Goal: Navigation & Orientation: Find specific page/section

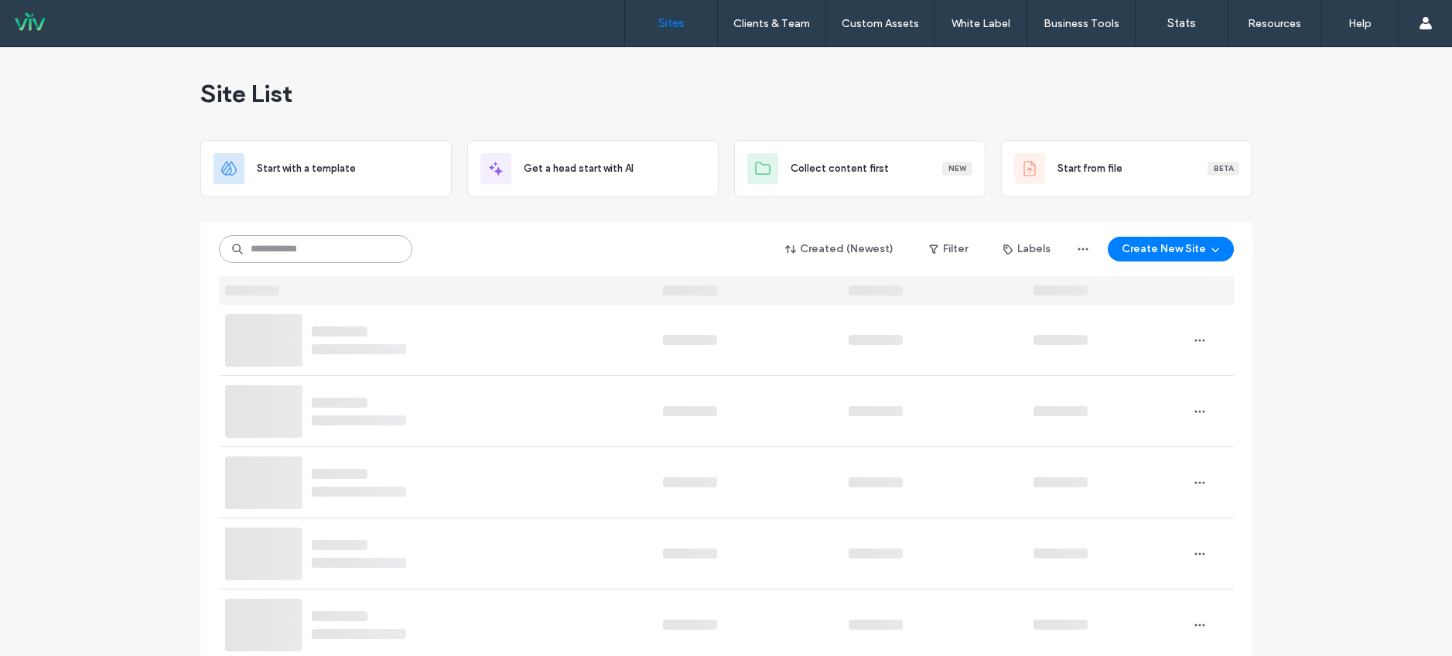
click at [259, 249] on input at bounding box center [315, 249] width 193 height 28
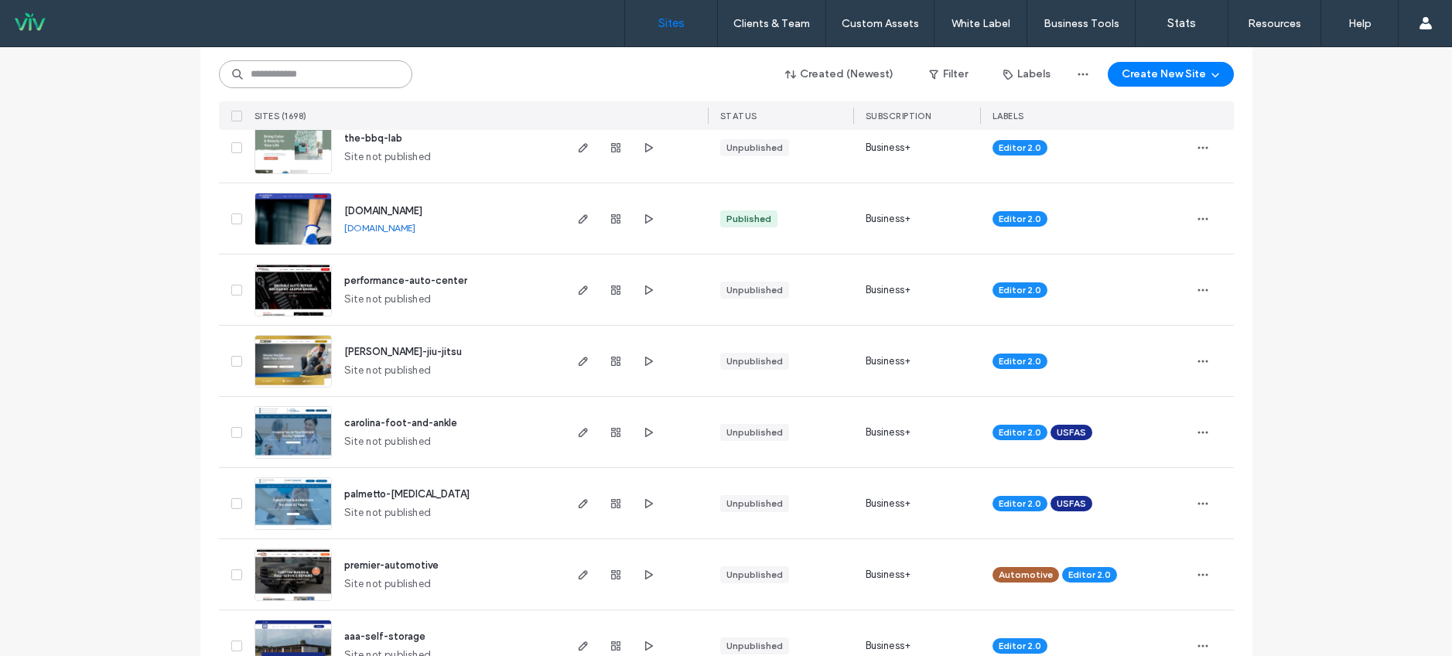
scroll to position [352, 0]
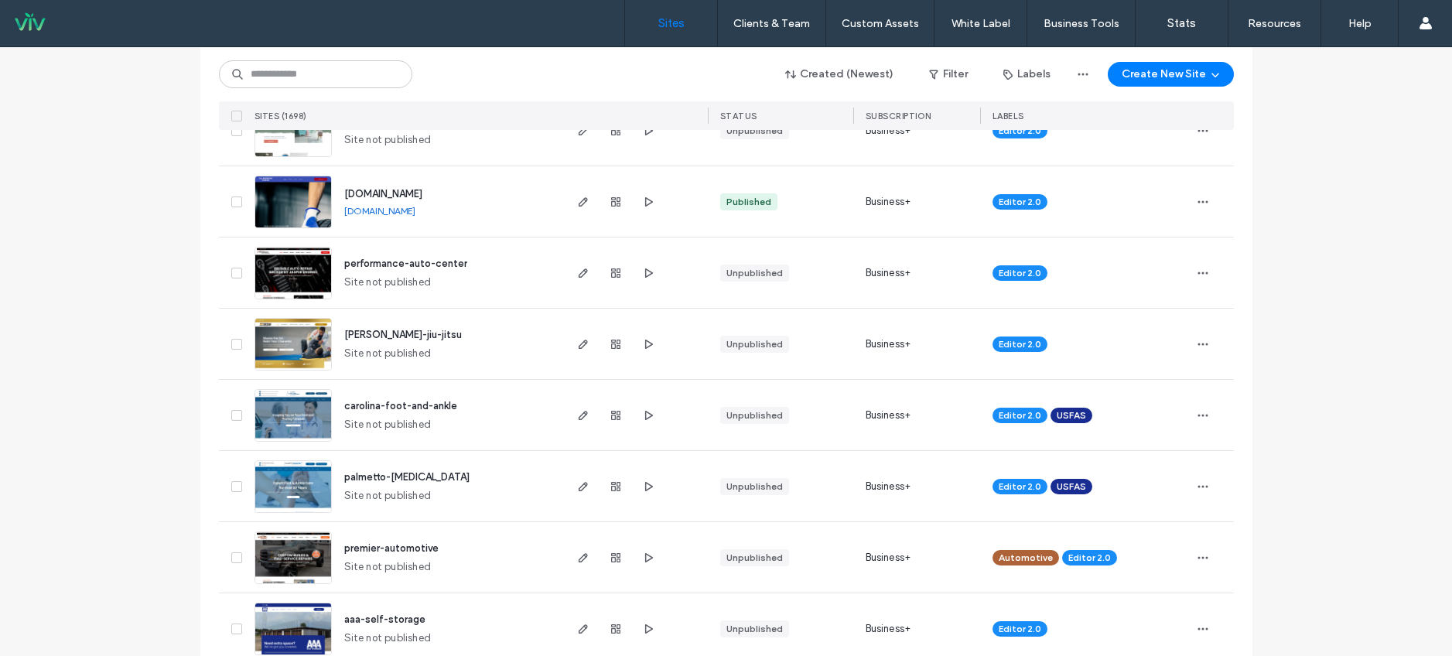
click at [435, 408] on span "carolina-foot-and-ankle" at bounding box center [400, 406] width 113 height 12
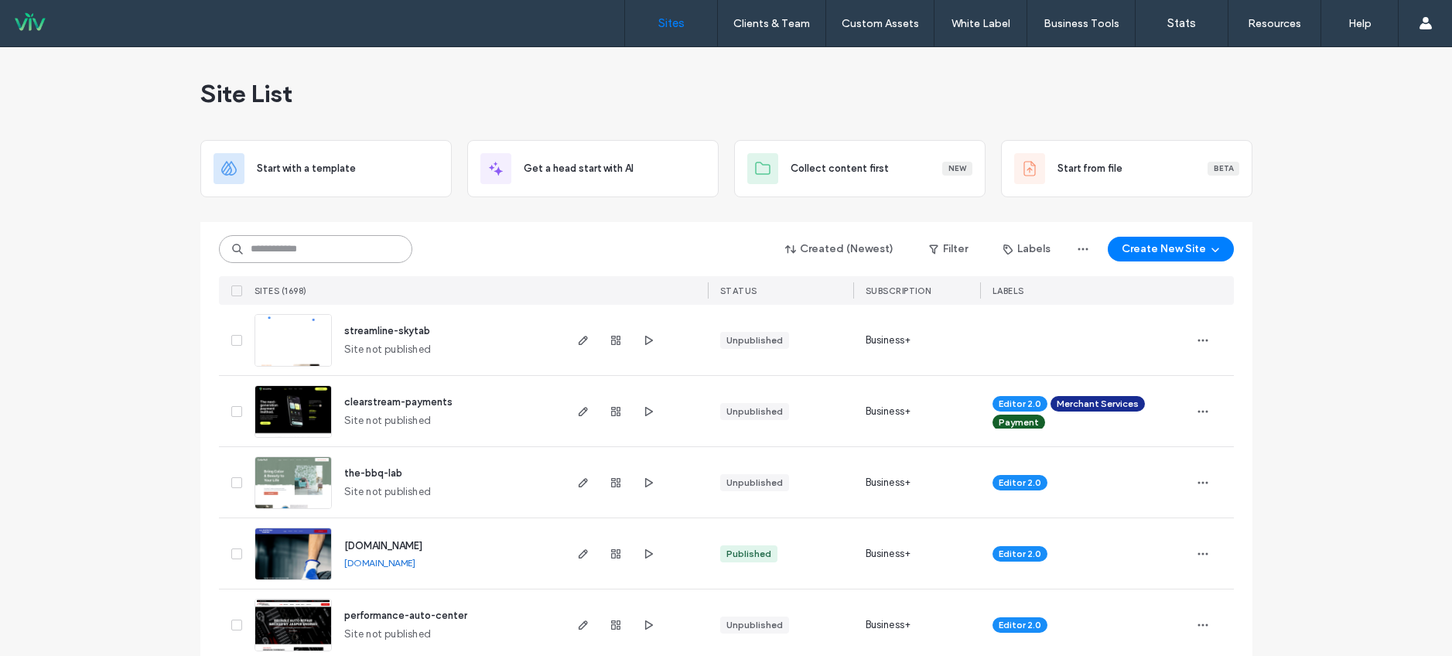
click at [268, 247] on input at bounding box center [315, 249] width 193 height 28
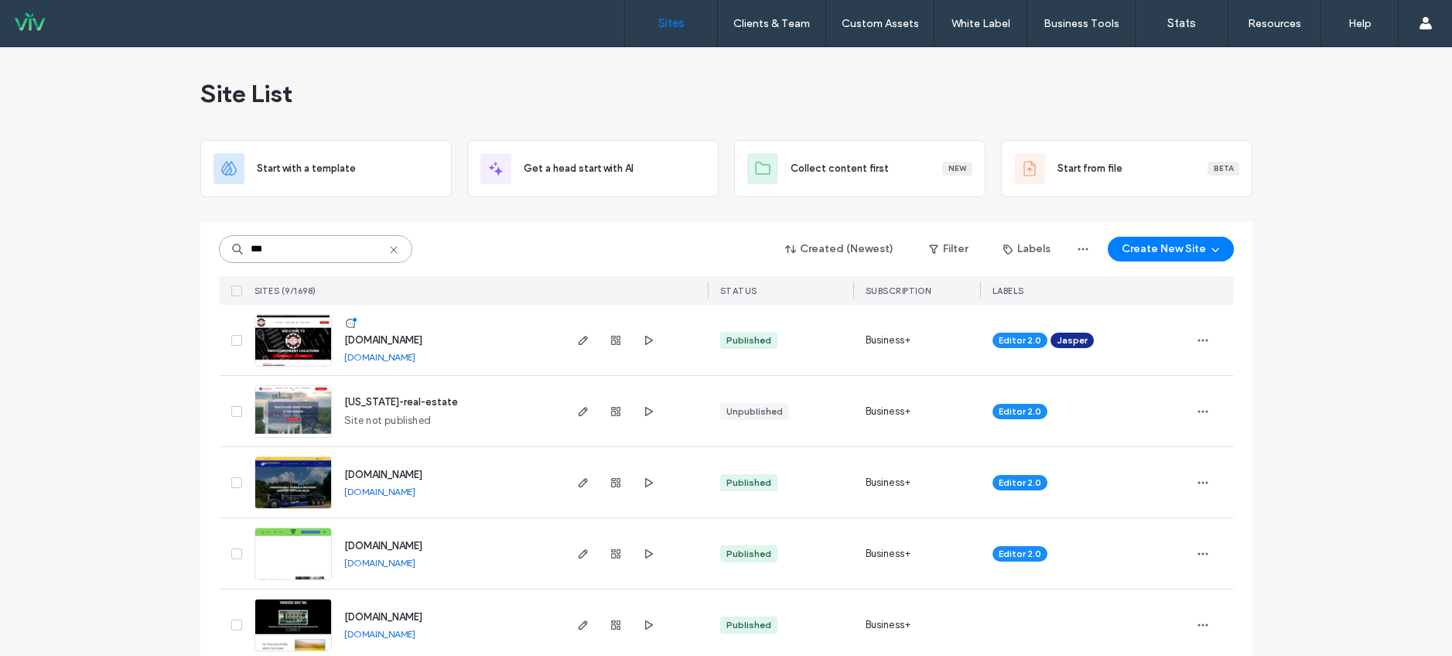
type input "***"
click at [438, 399] on span "tennessee-real-estate" at bounding box center [401, 402] width 114 height 12
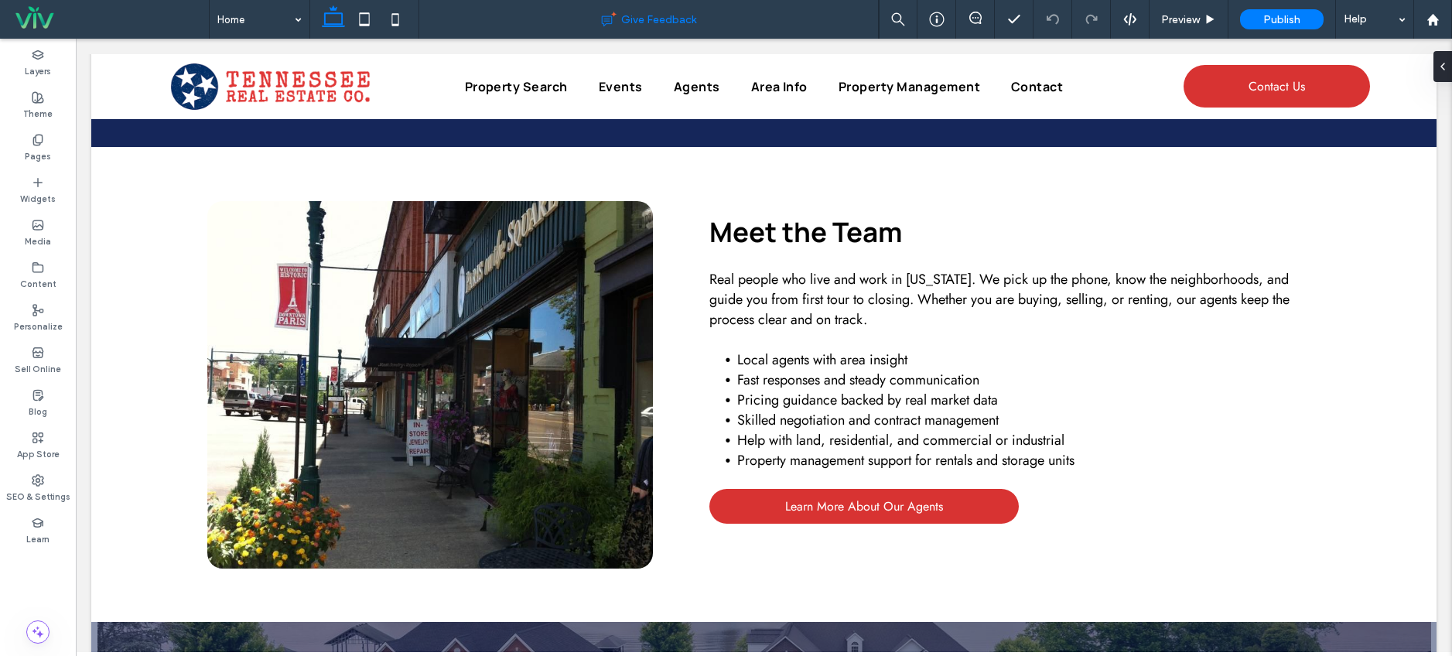
scroll to position [781, 0]
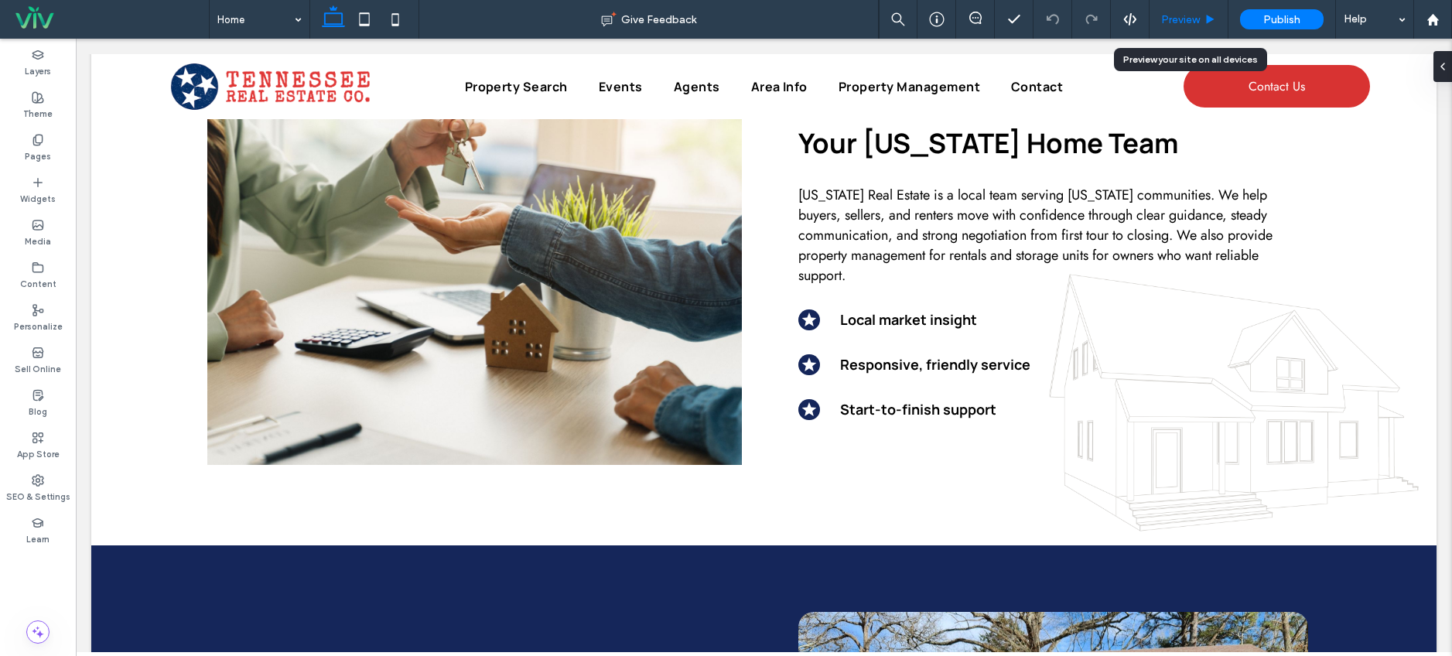
click at [1189, 28] on div "Preview" at bounding box center [1188, 19] width 79 height 39
click at [1182, 17] on span "Preview" at bounding box center [1180, 19] width 39 height 13
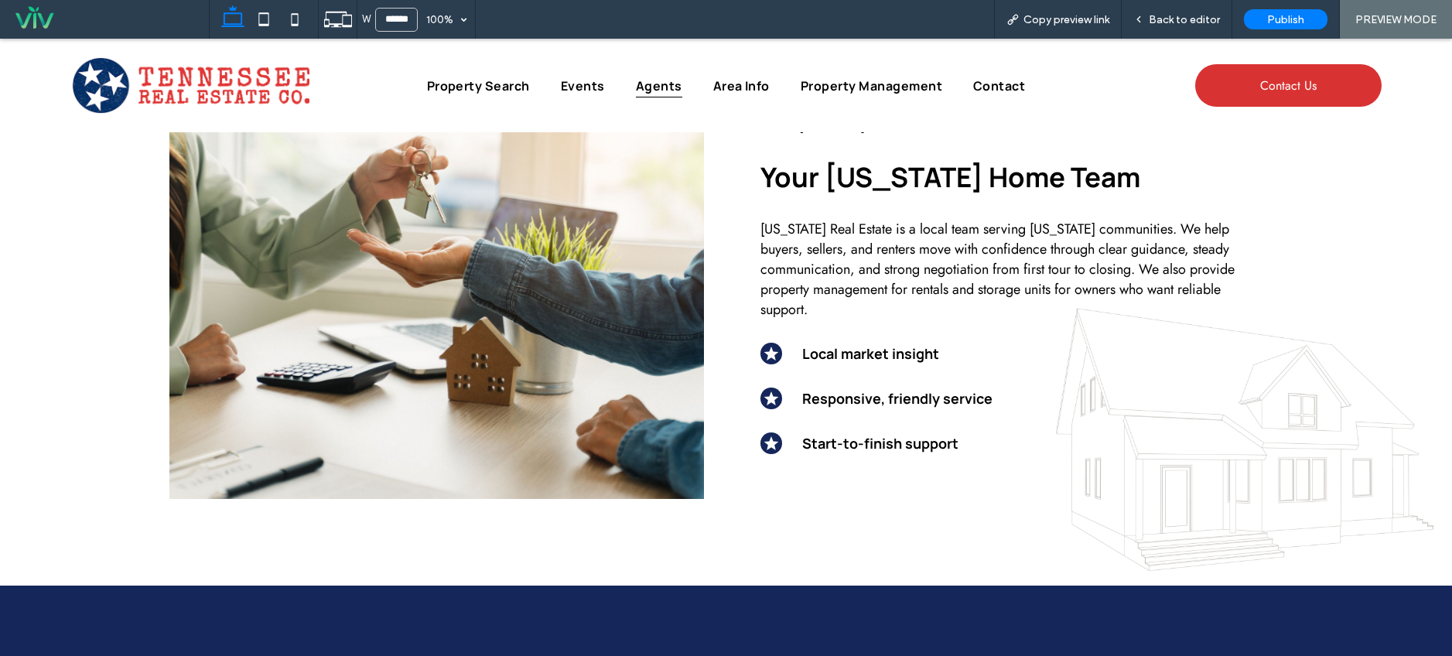
click at [659, 76] on span "Agents" at bounding box center [659, 85] width 46 height 24
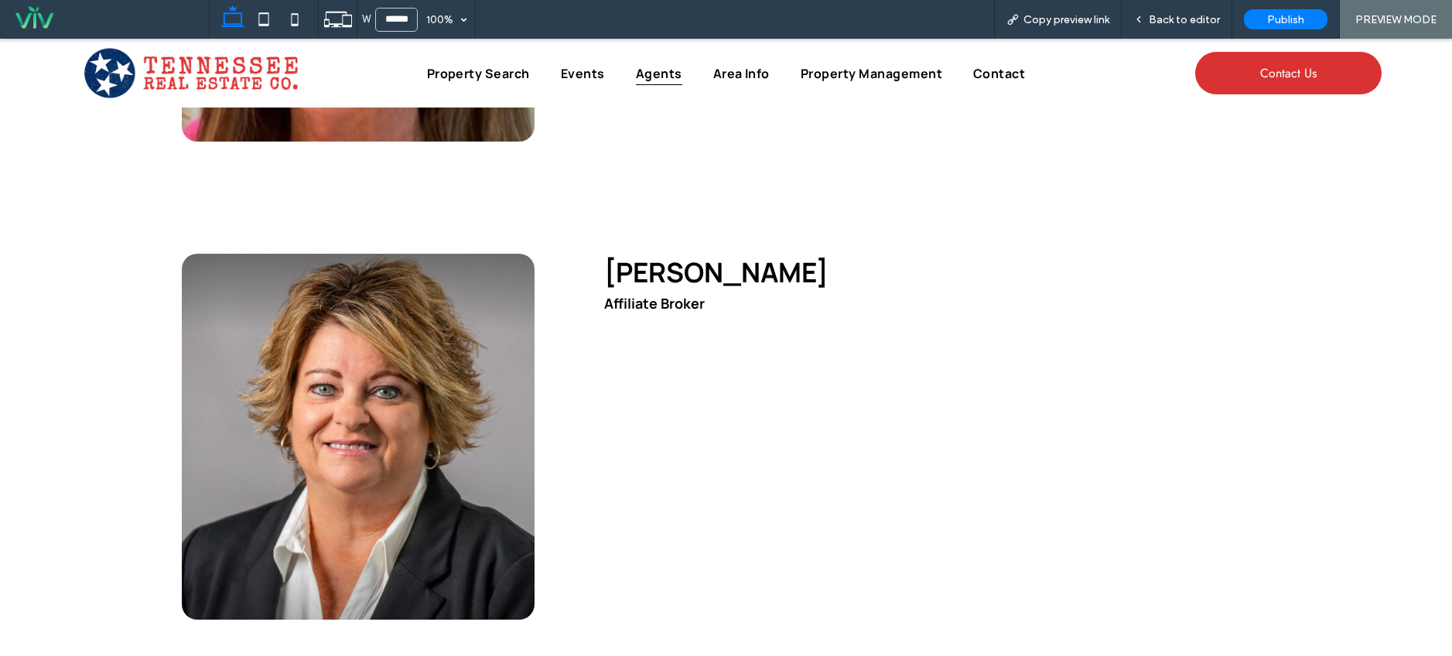
scroll to position [3587, 0]
